Goal: Information Seeking & Learning: Learn about a topic

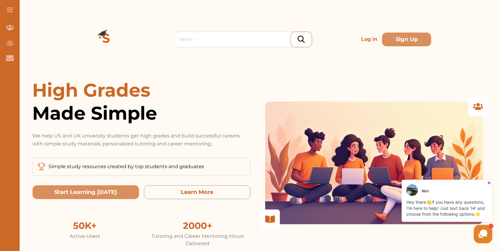
click at [367, 40] on p "Log in" at bounding box center [369, 39] width 21 height 12
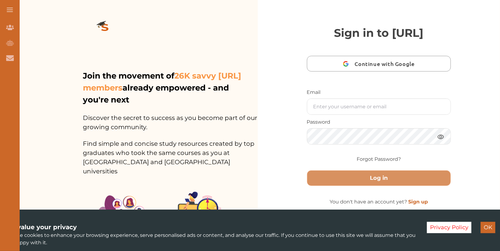
click at [492, 227] on button "OK" at bounding box center [487, 227] width 15 height 11
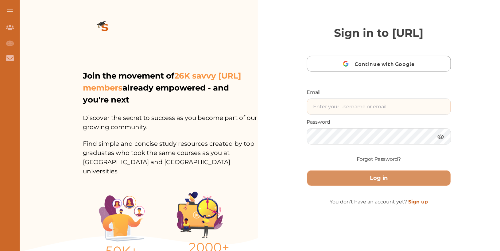
click at [378, 114] on input "text" at bounding box center [379, 107] width 144 height 16
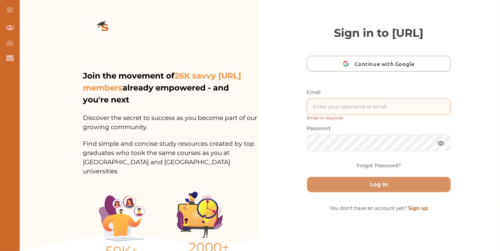
type input "nini.studycrowd.ai192u310@studycrowd.ai"
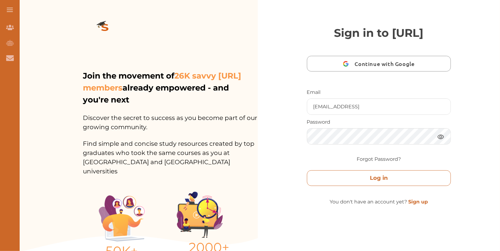
click at [403, 186] on button "Log in" at bounding box center [379, 178] width 144 height 16
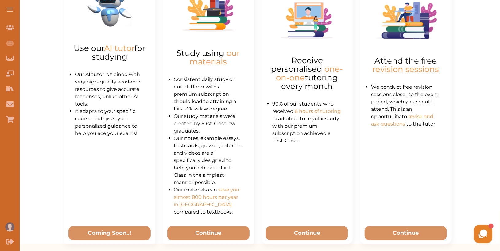
scroll to position [343, 0]
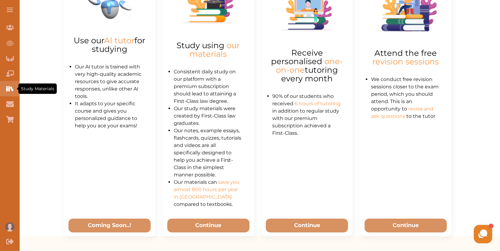
click at [10, 90] on icon "Study Materials" at bounding box center [9, 88] width 2 height 5
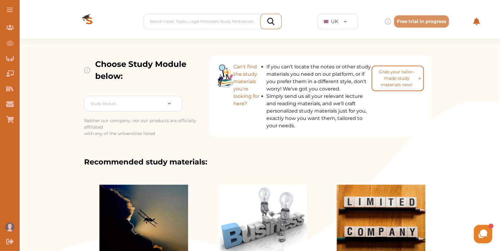
click at [13, 10] on span at bounding box center [10, 10] width 6 height 1
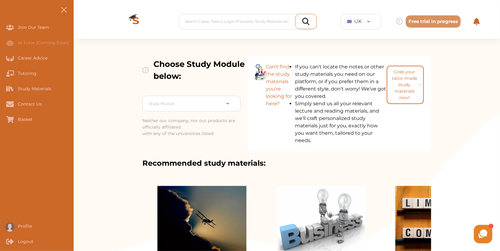
click at [476, 179] on div "Choose Study Module below: Study Module Neither our company, nor our products a…" at bounding box center [287, 198] width 426 height 318
click at [66, 6] on button at bounding box center [64, 10] width 20 height 20
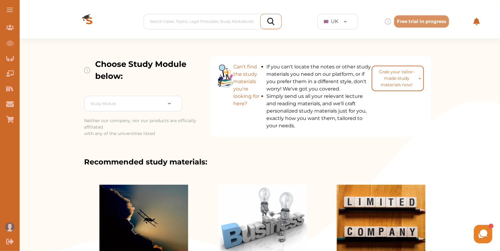
click at [10, 8] on span at bounding box center [10, 8] width 6 height 1
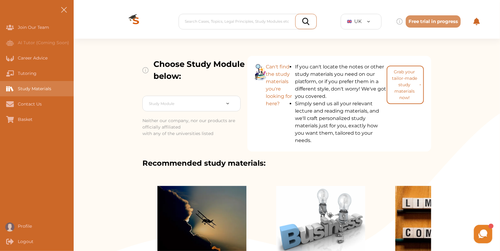
click at [0, 90] on div "Study Materials" at bounding box center [0, 88] width 0 height 15
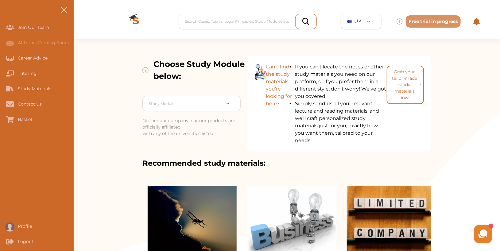
click at [65, 7] on button at bounding box center [64, 10] width 20 height 20
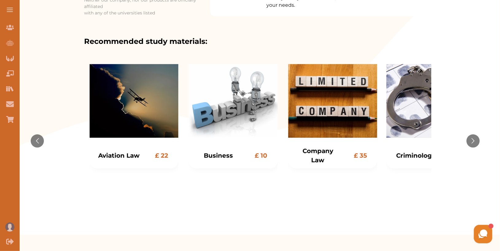
scroll to position [121, 0]
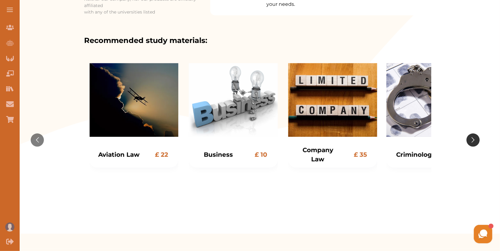
click at [474, 140] on button "Go to next slide" at bounding box center [472, 139] width 13 height 13
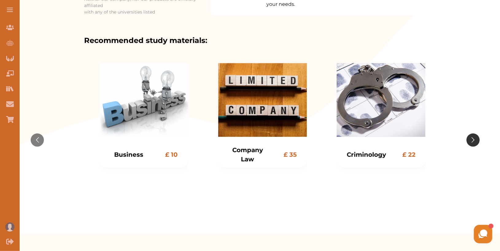
click at [474, 140] on button "Go to next slide" at bounding box center [472, 139] width 13 height 13
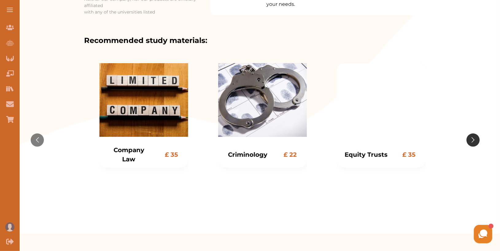
click at [474, 140] on button "Go to next slide" at bounding box center [472, 139] width 13 height 13
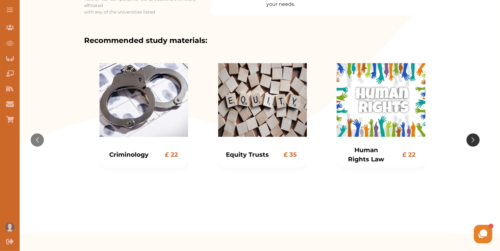
click at [474, 140] on button "Go to next slide" at bounding box center [472, 139] width 13 height 13
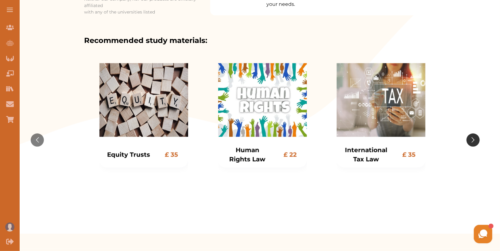
click at [474, 140] on button "Go to next slide" at bounding box center [472, 139] width 13 height 13
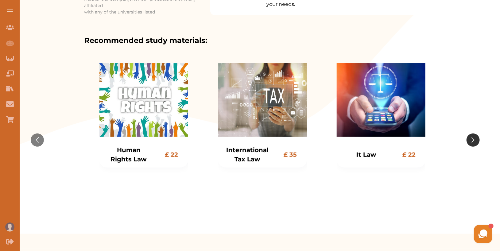
click at [474, 139] on button "Go to next slide" at bounding box center [472, 139] width 13 height 13
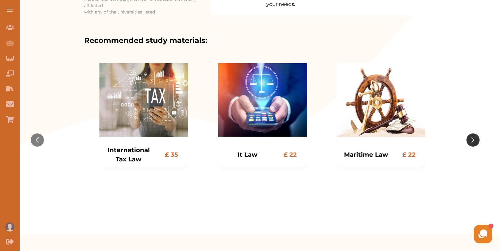
click at [474, 139] on button "Go to next slide" at bounding box center [472, 139] width 13 height 13
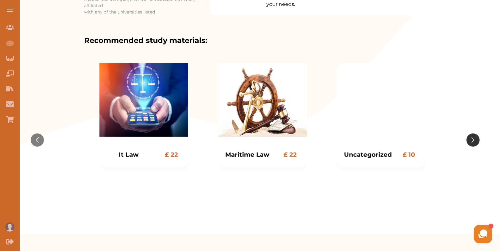
click at [474, 139] on button "Go to next slide" at bounding box center [472, 139] width 13 height 13
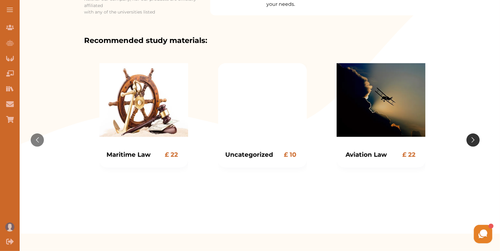
click at [474, 139] on button "Go to next slide" at bounding box center [472, 139] width 13 height 13
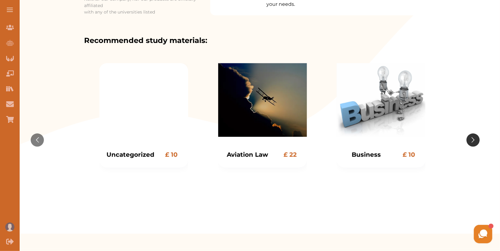
click at [474, 139] on button "Go to next slide" at bounding box center [472, 139] width 13 height 13
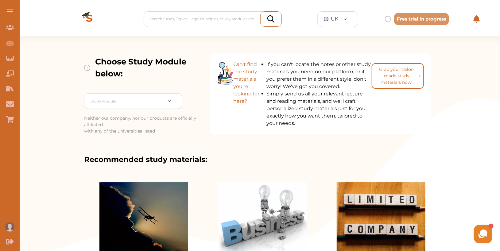
scroll to position [0, 0]
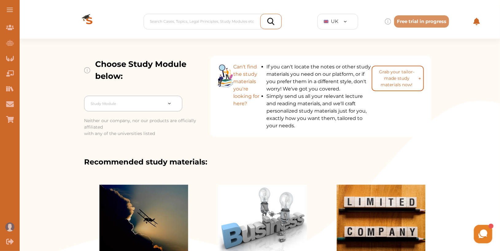
click at [167, 106] on div at bounding box center [173, 103] width 17 height 6
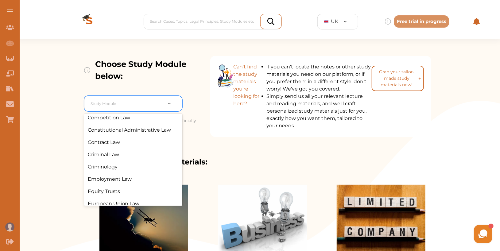
scroll to position [82, 0]
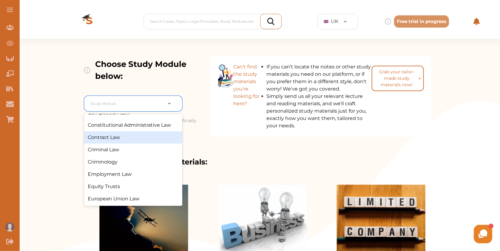
click at [137, 141] on div "Contract Law" at bounding box center [133, 137] width 98 height 12
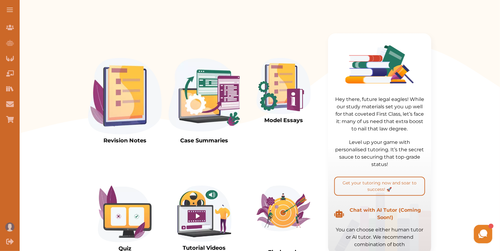
scroll to position [148, 0]
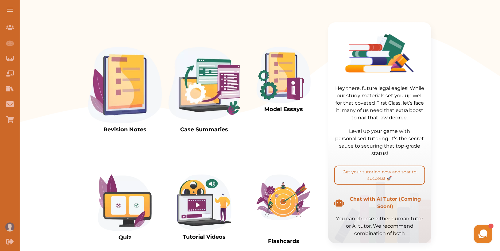
click at [221, 81] on img at bounding box center [204, 85] width 74 height 76
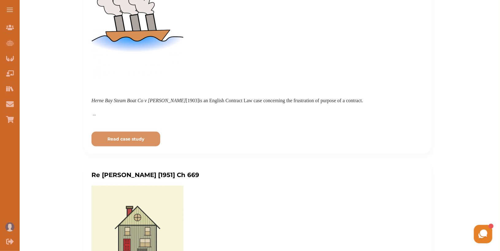
scroll to position [202, 0]
click at [139, 140] on p "Read case study" at bounding box center [125, 139] width 37 height 6
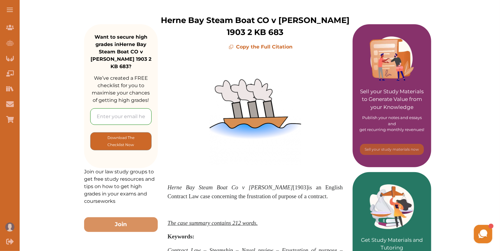
scroll to position [85, 0]
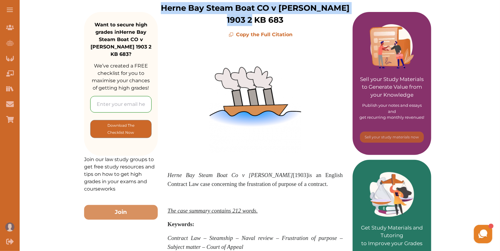
drag, startPoint x: 159, startPoint y: 7, endPoint x: 298, endPoint y: 26, distance: 140.1
click at [298, 26] on div "Herne Bay Steam Boat CO v Hutton 1903 2 KB 683 Copy the Full Citation" at bounding box center [255, 20] width 195 height 36
click at [301, 185] on p "Herne Bay Steam Boat Co v Hutton [1903] is an English Contract Law case concern…" at bounding box center [254, 180] width 175 height 18
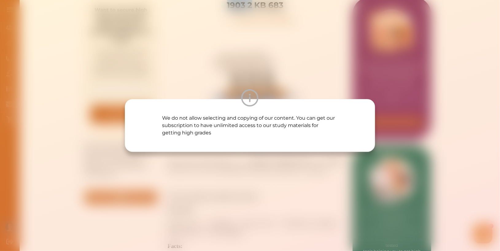
scroll to position [100, 0]
click at [304, 176] on div "We do not allow selecting and copying of our content. You can get our subscript…" at bounding box center [250, 125] width 500 height 251
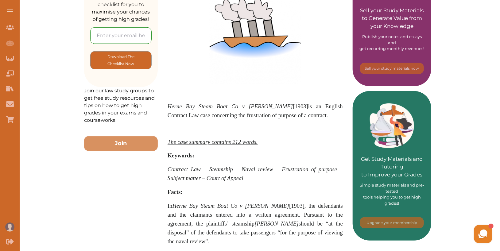
scroll to position [154, 0]
drag, startPoint x: 160, startPoint y: 156, endPoint x: 253, endPoint y: 190, distance: 99.0
click at [253, 190] on div "Herne Bay Steam Boat Co v Hutton [1903] is an English Contract Law case concern…" at bounding box center [255, 192] width 195 height 447
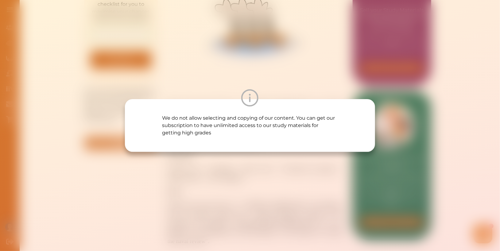
click at [252, 186] on div "We do not allow selecting and copying of our content. You can get our subscript…" at bounding box center [250, 125] width 500 height 251
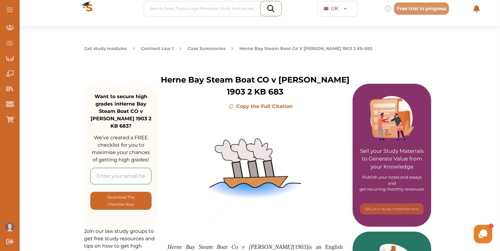
scroll to position [0, 0]
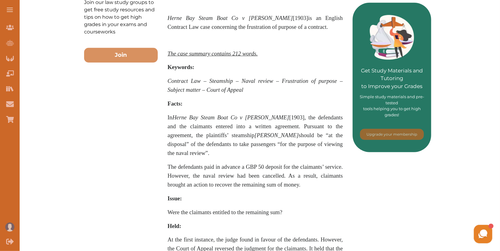
scroll to position [241, 0]
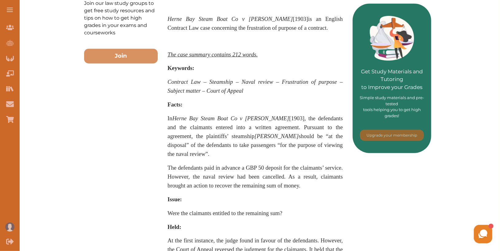
drag, startPoint x: 247, startPoint y: 156, endPoint x: 418, endPoint y: 9, distance: 225.3
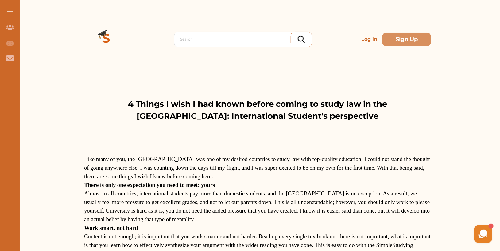
click at [349, 176] on p "Like many of you, the [GEOGRAPHIC_DATA] was one of my desired countries to stud…" at bounding box center [257, 168] width 347 height 26
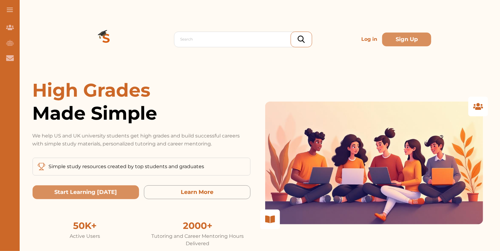
click at [365, 37] on p "Log in" at bounding box center [369, 39] width 21 height 12
